Goal: Book appointment/travel/reservation

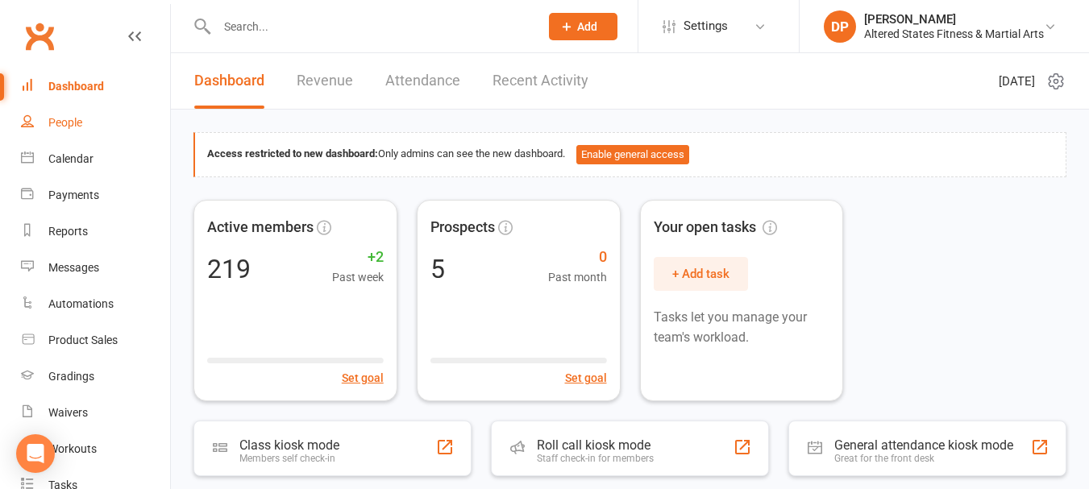
click at [101, 116] on link "People" at bounding box center [95, 123] width 149 height 36
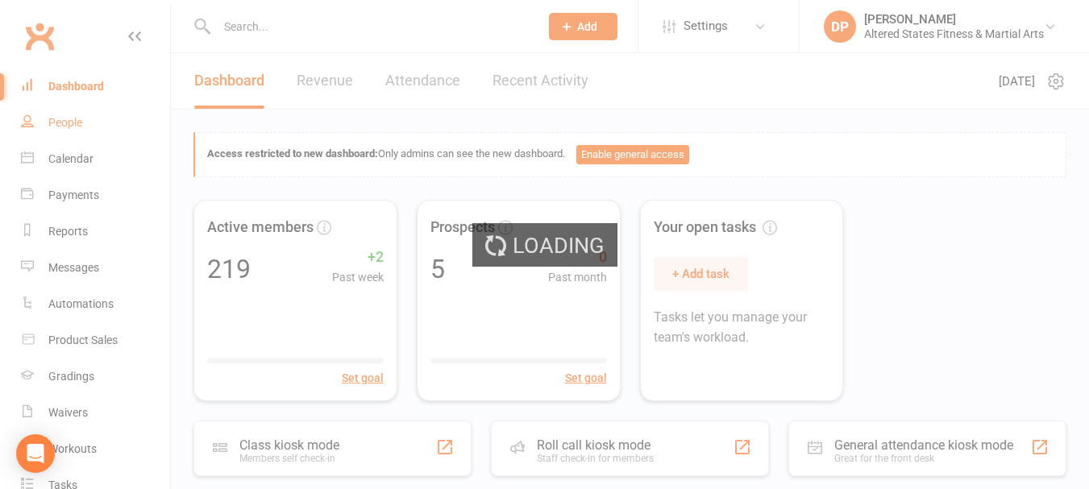
select select "100"
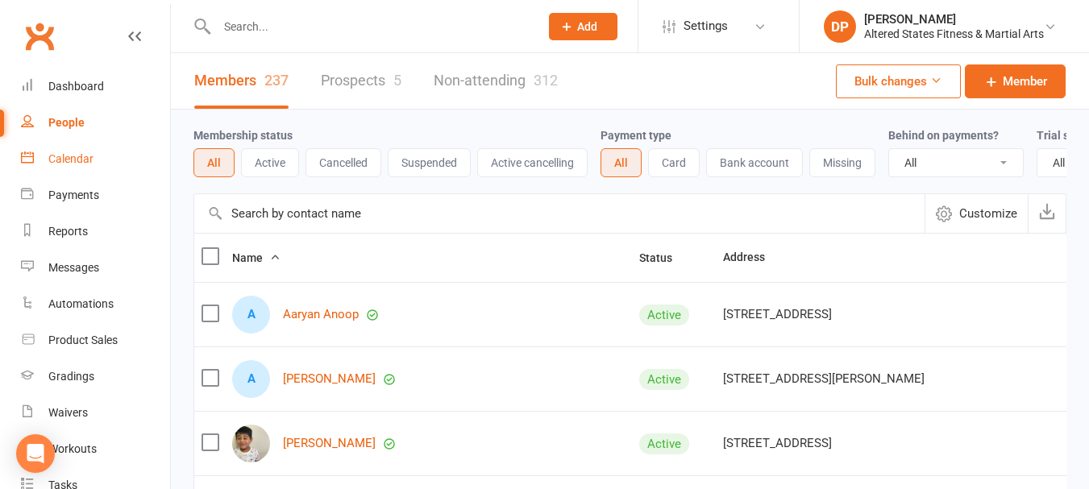
click at [66, 160] on div "Calendar" at bounding box center [70, 158] width 45 height 13
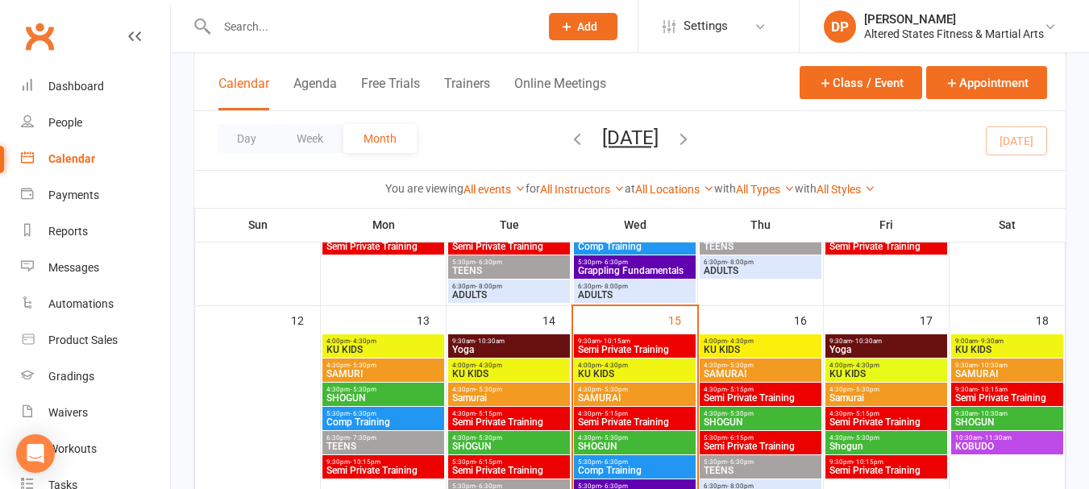
scroll to position [564, 0]
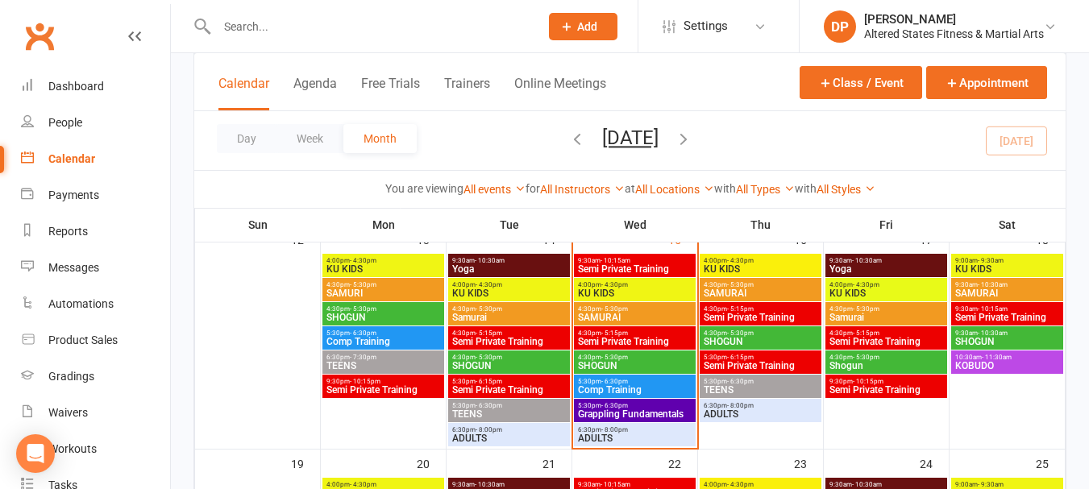
click at [508, 335] on span "4:30pm - 5:15pm" at bounding box center [508, 333] width 115 height 7
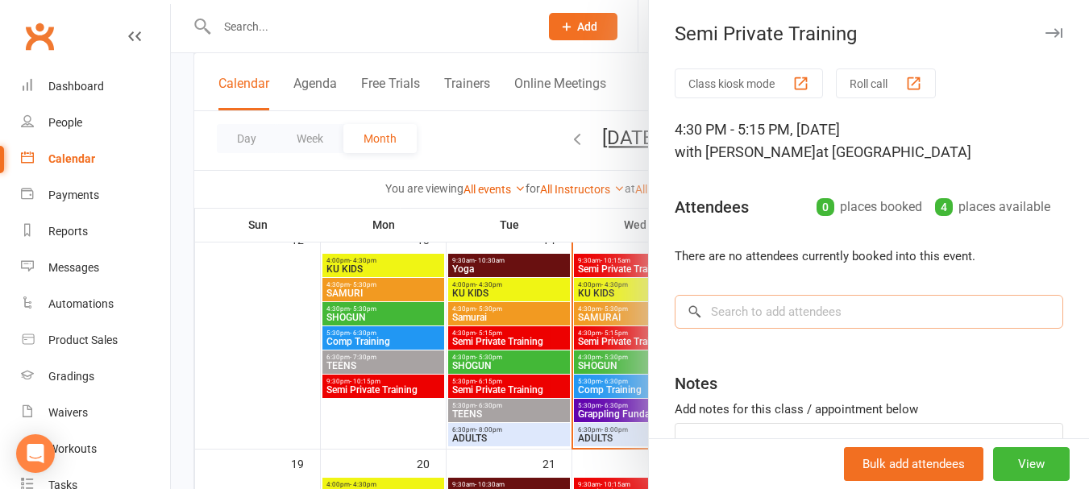
click at [805, 314] on input "search" at bounding box center [869, 312] width 389 height 34
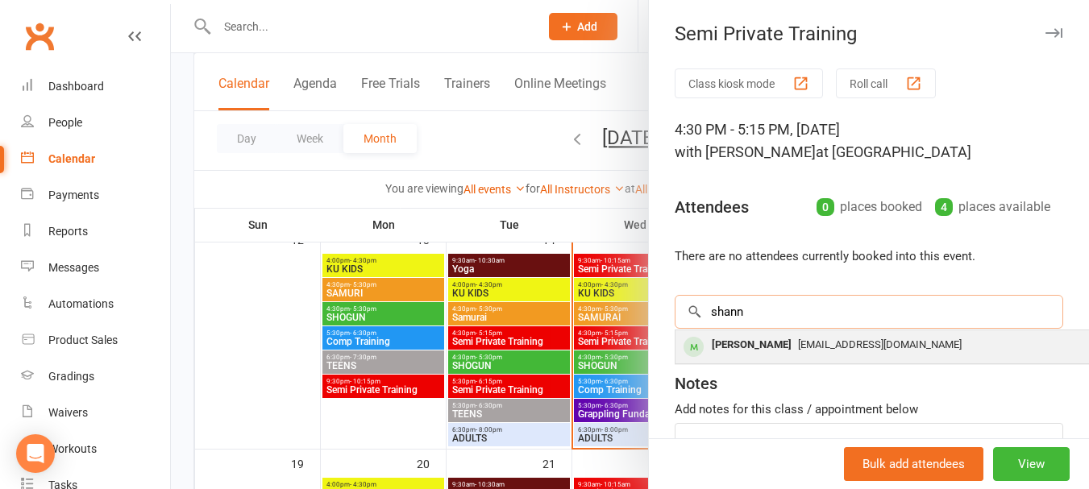
type input "shann"
click at [798, 344] on span "[EMAIL_ADDRESS][DOMAIN_NAME]" at bounding box center [880, 345] width 164 height 12
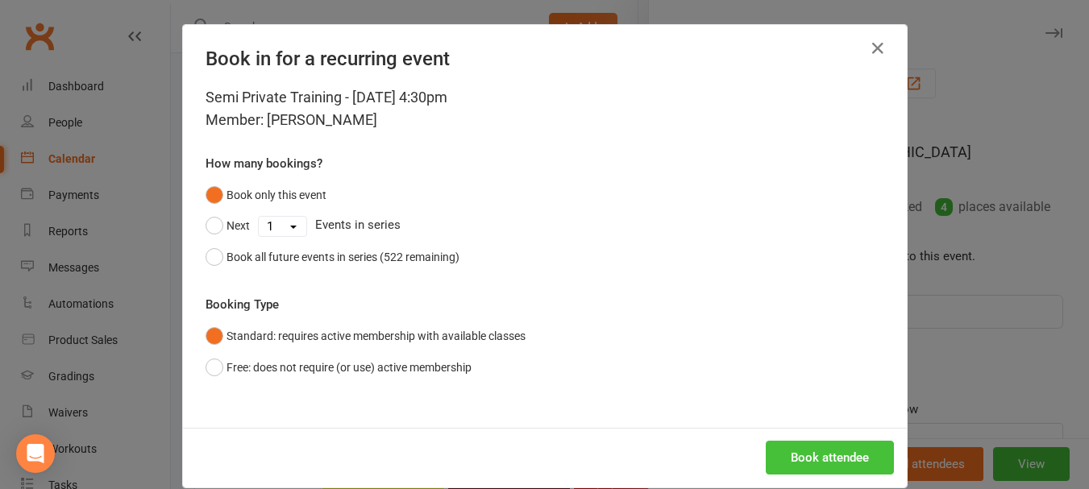
click at [848, 453] on button "Book attendee" at bounding box center [830, 458] width 128 height 34
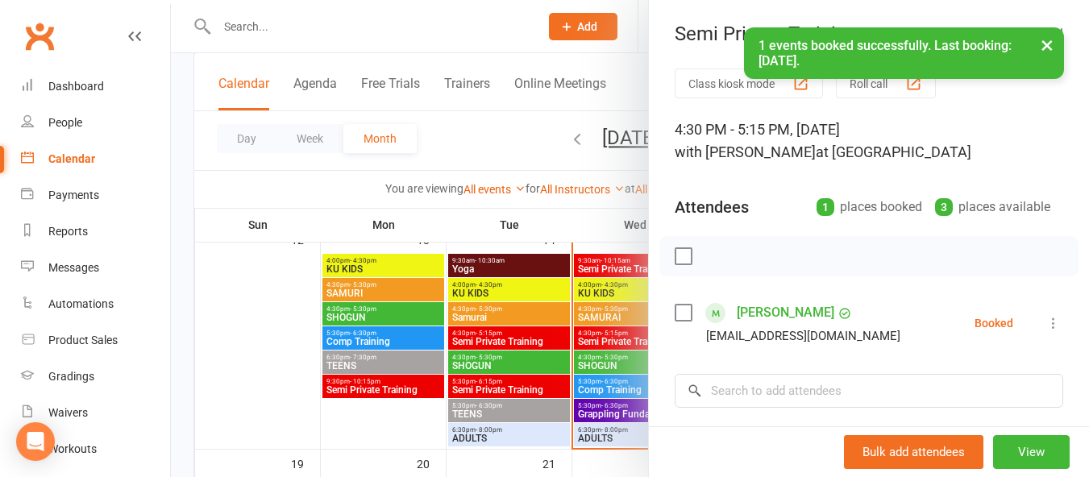
click at [682, 318] on label at bounding box center [683, 313] width 16 height 16
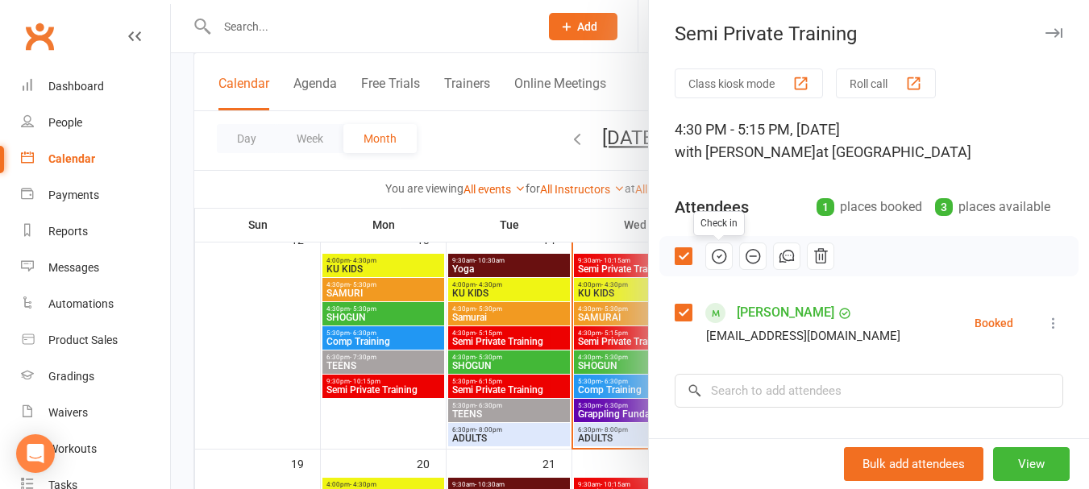
click at [713, 251] on icon "button" at bounding box center [719, 256] width 18 height 18
click at [518, 385] on div at bounding box center [630, 244] width 918 height 489
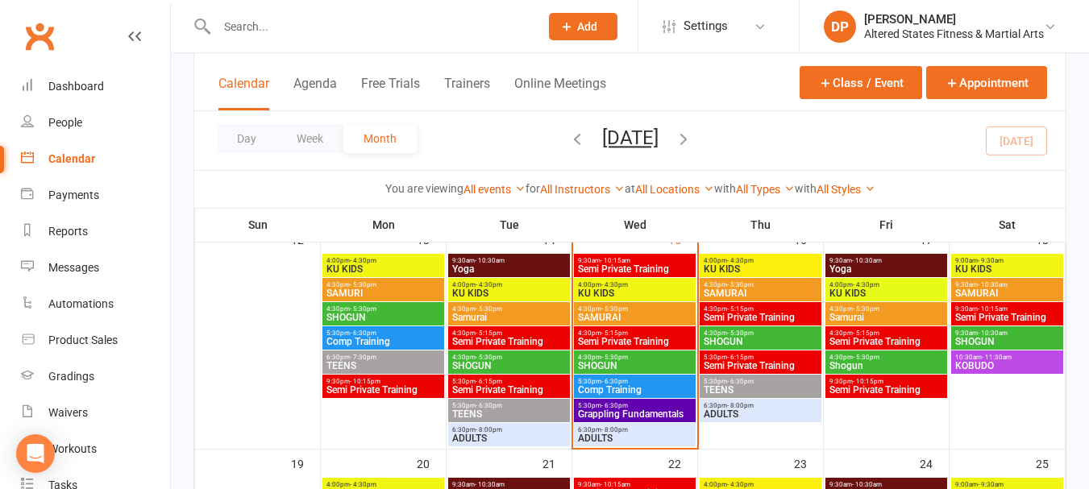
click at [518, 385] on span "Semi Private Training" at bounding box center [508, 390] width 115 height 10
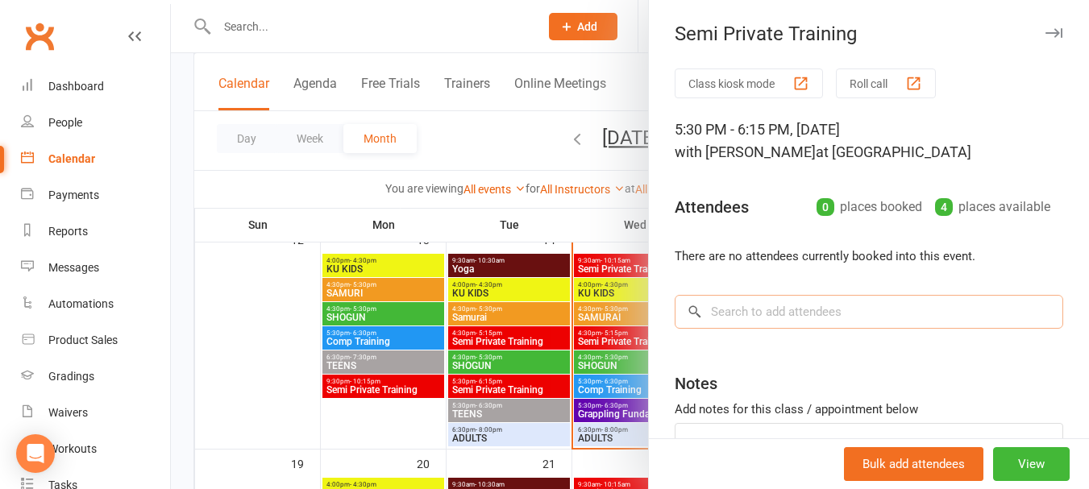
click at [755, 309] on input "search" at bounding box center [869, 312] width 389 height 34
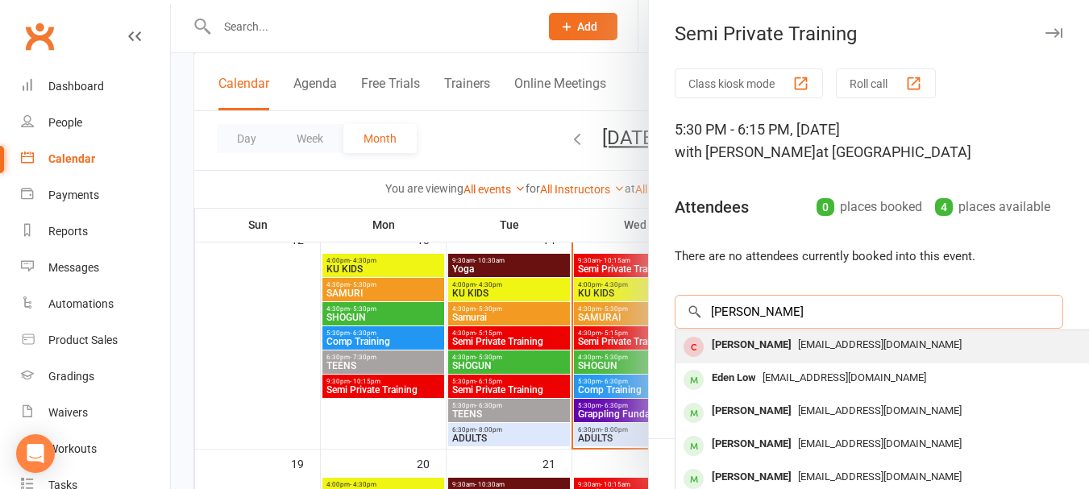
type input "[PERSON_NAME]"
click at [753, 343] on div "[PERSON_NAME]" at bounding box center [751, 345] width 93 height 23
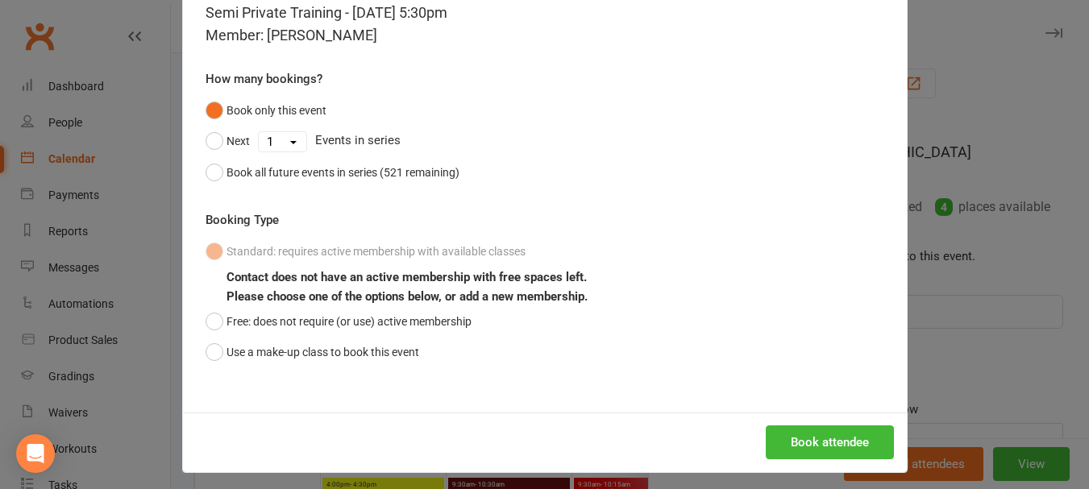
scroll to position [93, 0]
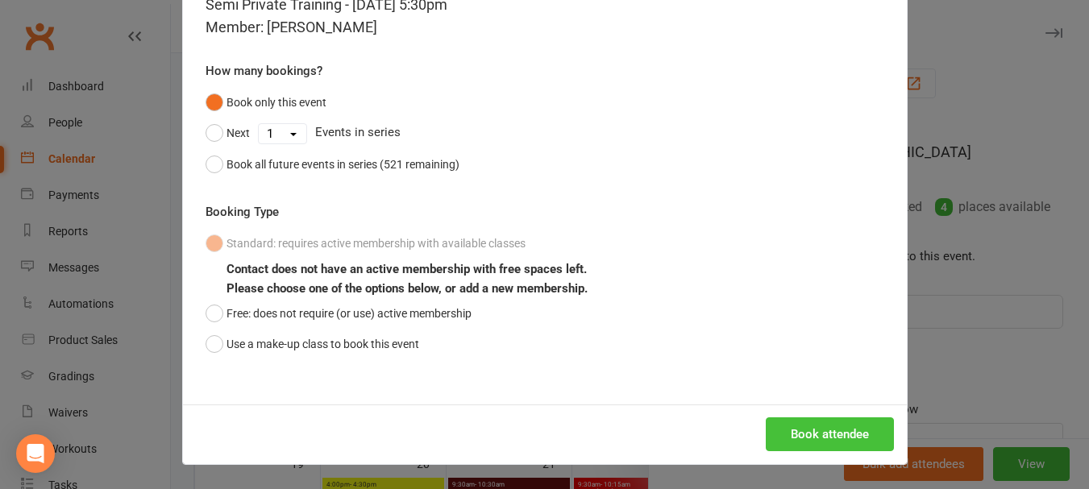
click at [766, 433] on button "Book attendee" at bounding box center [830, 435] width 128 height 34
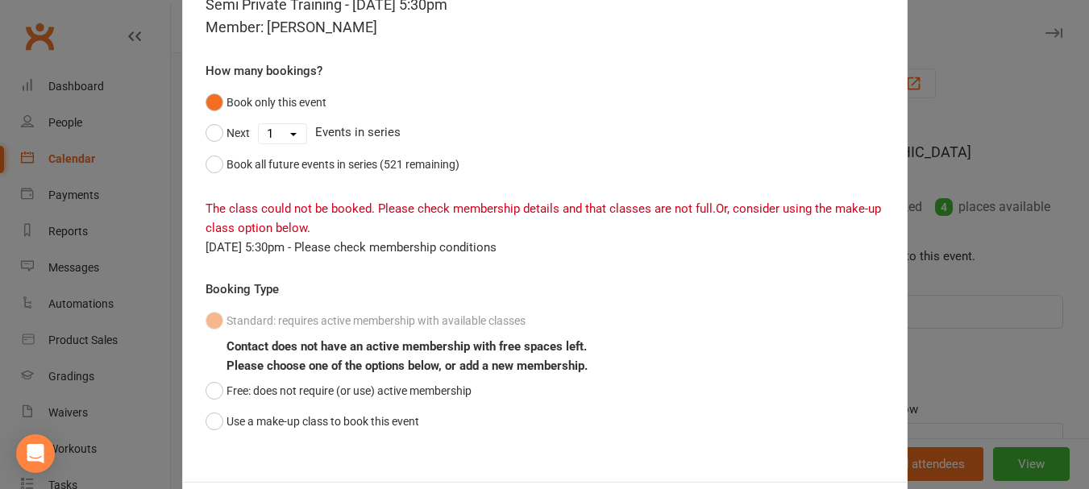
scroll to position [170, 0]
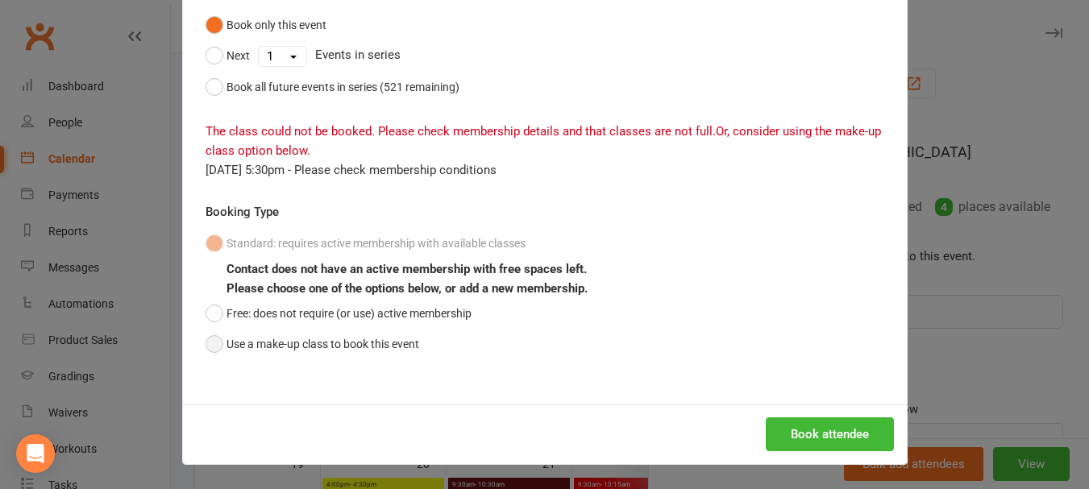
click at [211, 345] on button "Use a make-up class to book this event" at bounding box center [313, 344] width 214 height 31
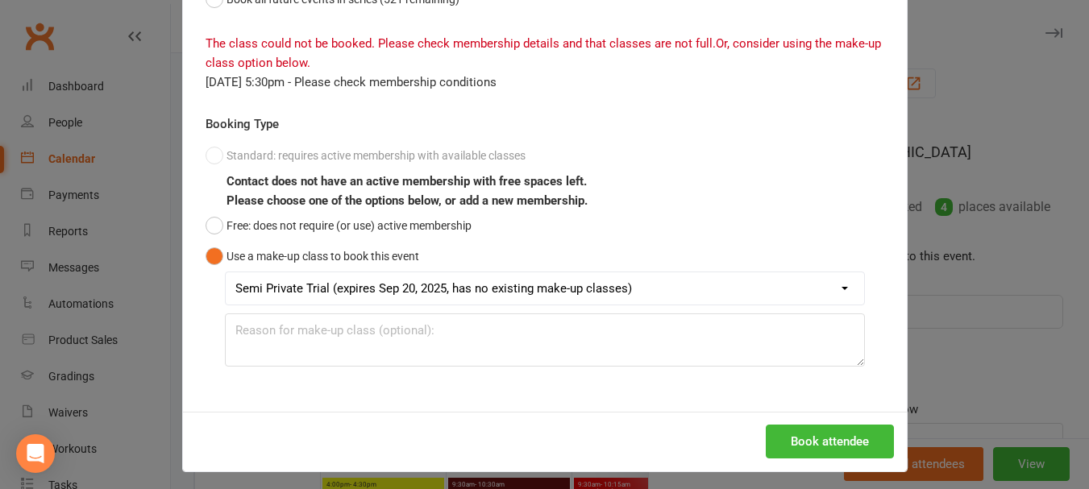
scroll to position [265, 0]
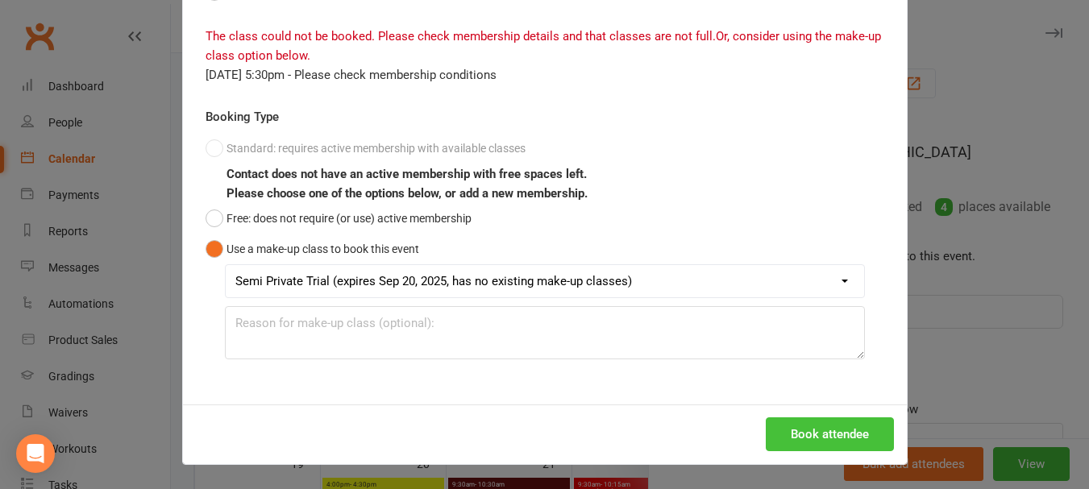
click at [808, 435] on button "Book attendee" at bounding box center [830, 435] width 128 height 34
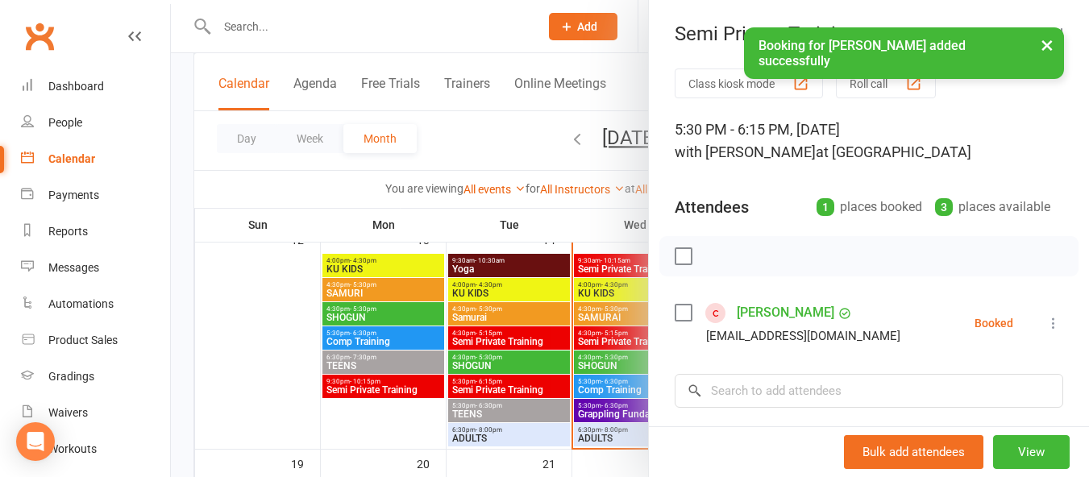
click at [680, 318] on label at bounding box center [683, 313] width 16 height 16
click at [713, 251] on icon "button" at bounding box center [720, 257] width 14 height 14
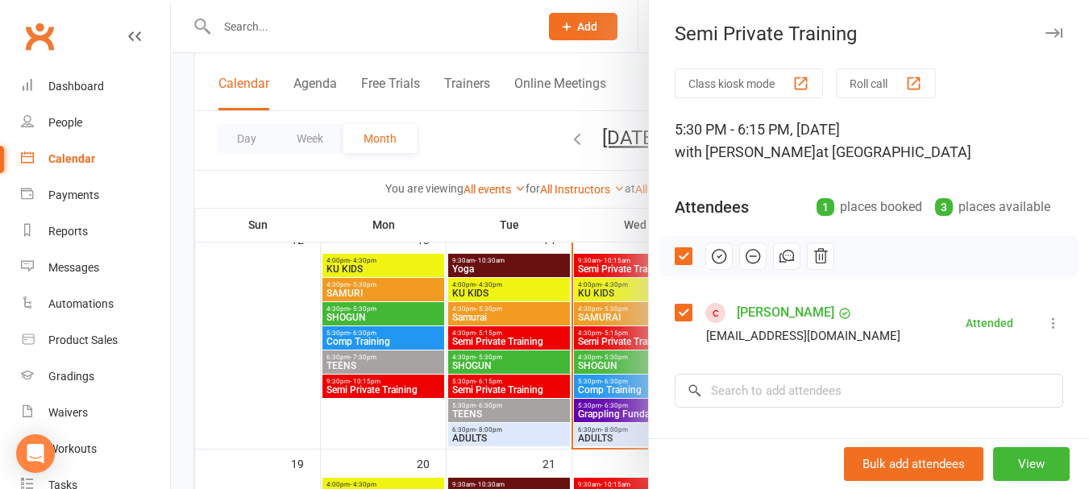
click at [1046, 35] on icon "button" at bounding box center [1054, 33] width 17 height 10
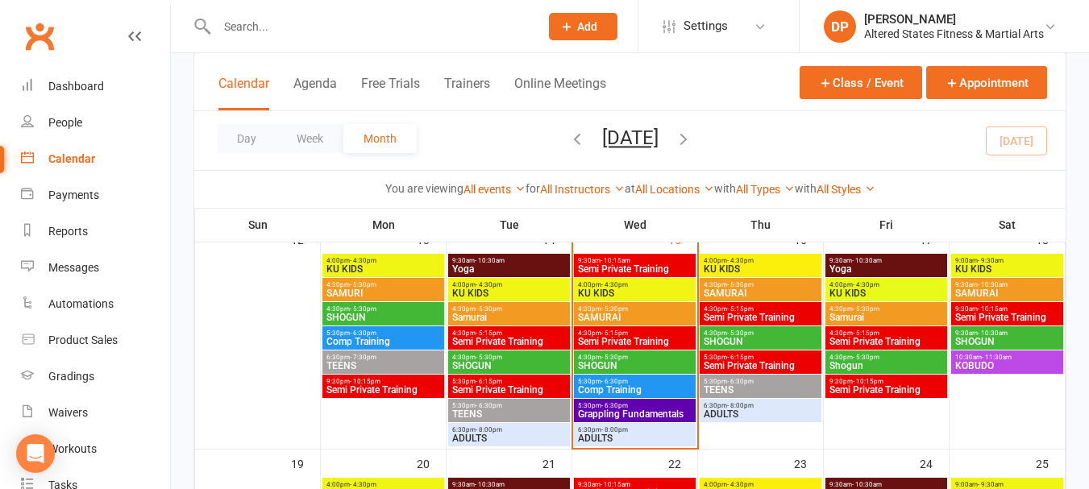
click at [644, 264] on span "Semi Private Training" at bounding box center [634, 269] width 115 height 10
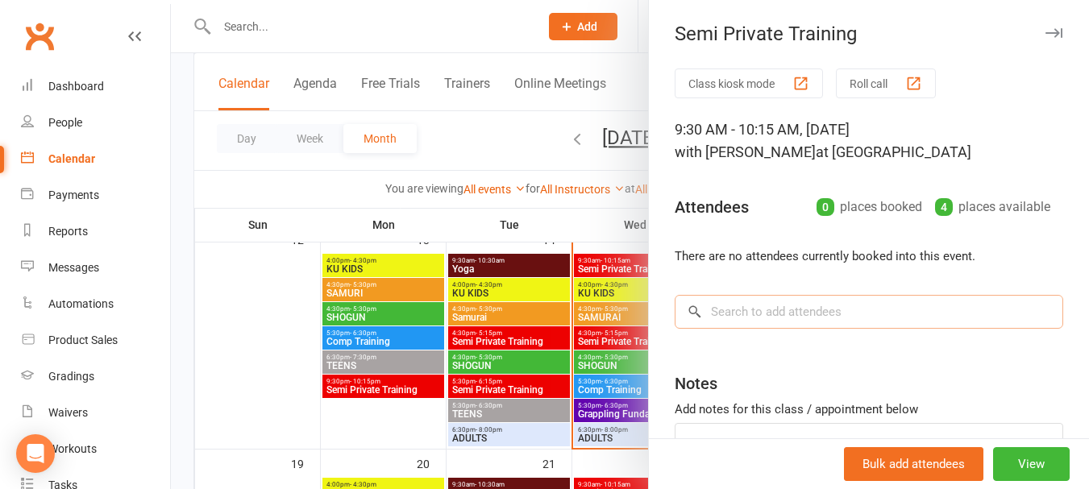
click at [734, 317] on input "search" at bounding box center [869, 312] width 389 height 34
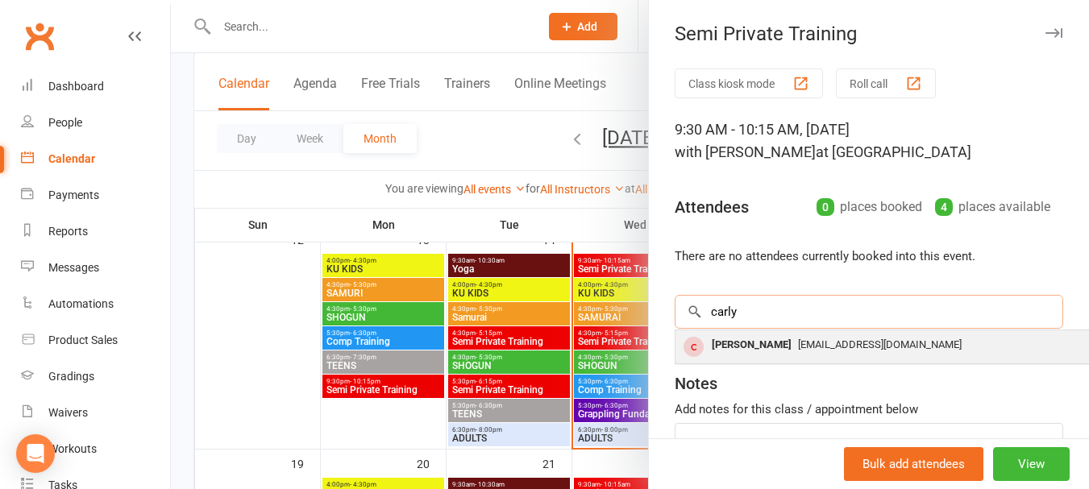
type input "carly"
click at [745, 344] on div "[PERSON_NAME]" at bounding box center [751, 345] width 93 height 23
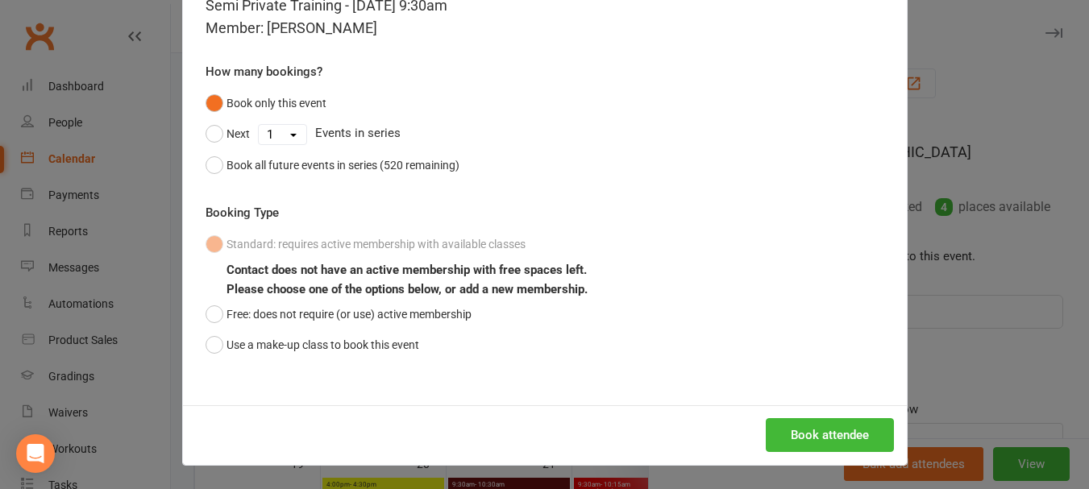
scroll to position [93, 0]
click at [210, 348] on button "Use a make-up class to book this event" at bounding box center [313, 344] width 214 height 31
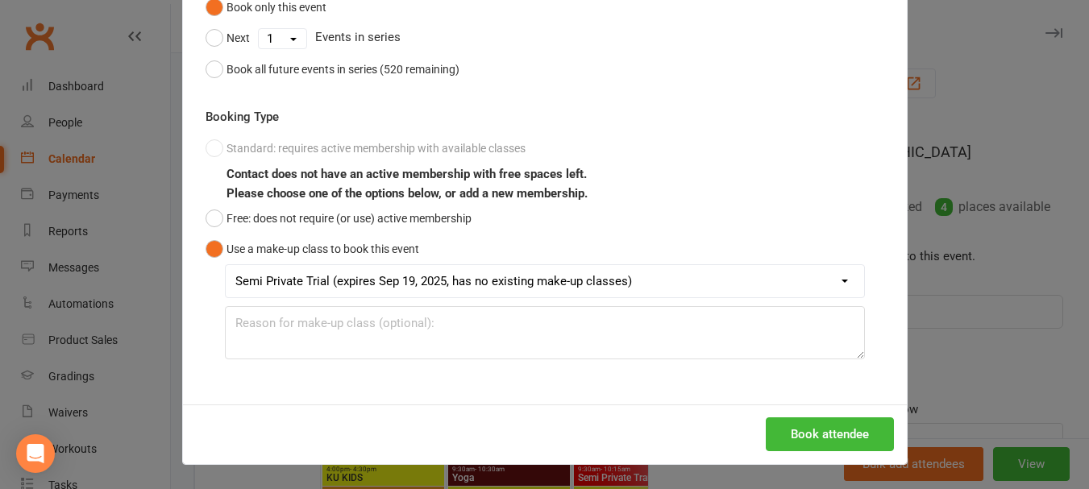
scroll to position [806, 0]
click at [852, 426] on button "Book attendee" at bounding box center [830, 435] width 128 height 34
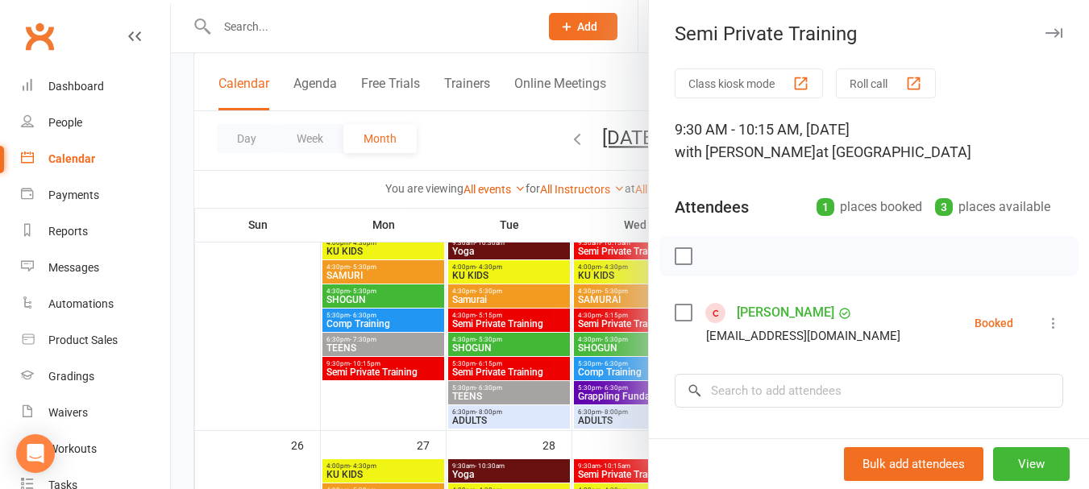
click at [1046, 33] on icon "button" at bounding box center [1054, 33] width 17 height 10
